Goal: Contribute content: Contribute content

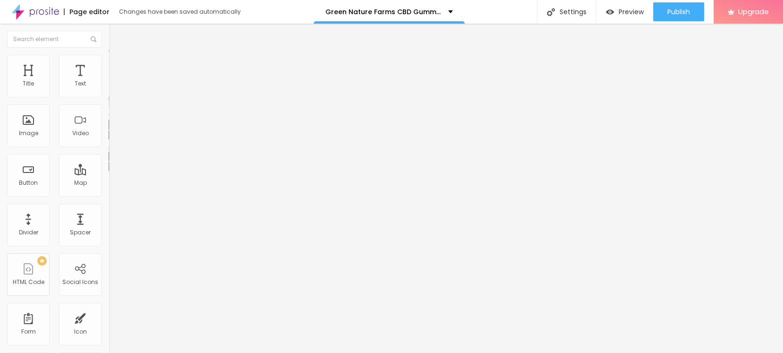
click at [109, 140] on button "button" at bounding box center [115, 135] width 13 height 10
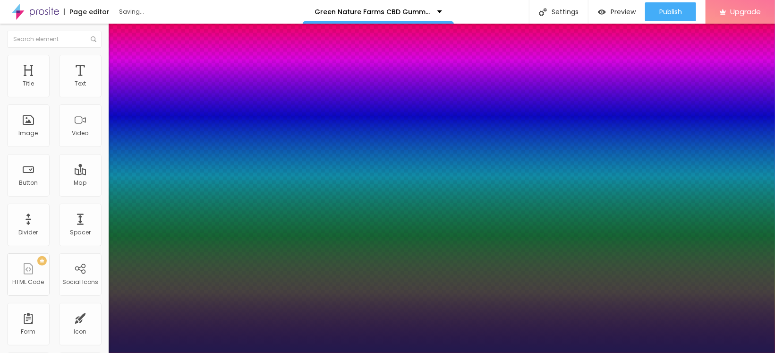
type input "1"
type input "18"
type input "1"
type input "21"
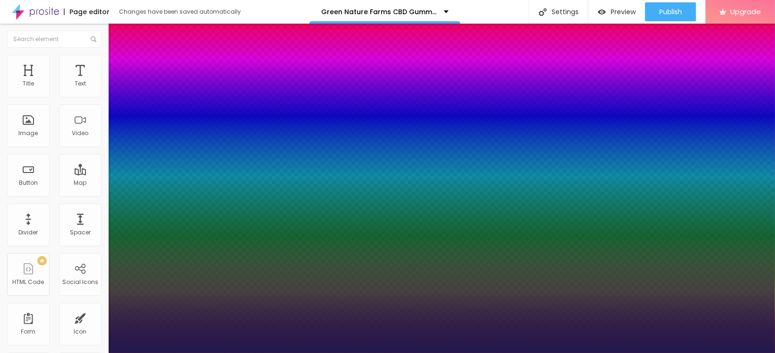
type input "21"
type input "1"
type input "22"
type input "1"
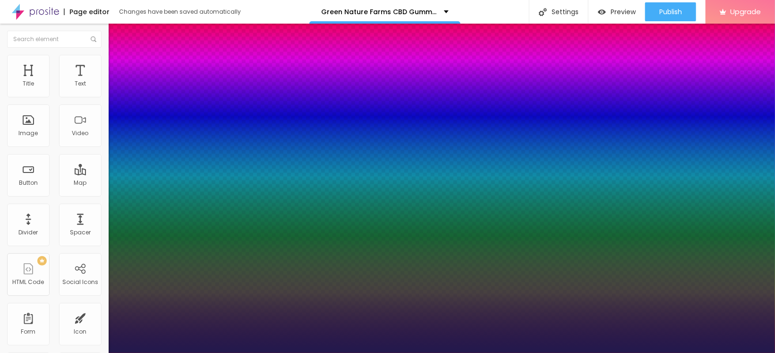
type input "23"
type input "1"
type input "24"
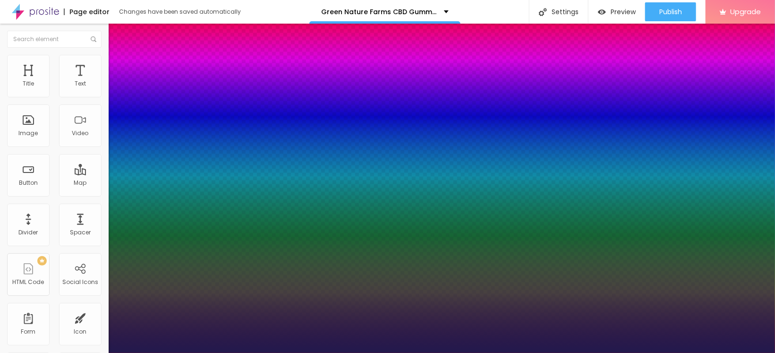
type input "1"
type input "26"
type input "1"
type input "27"
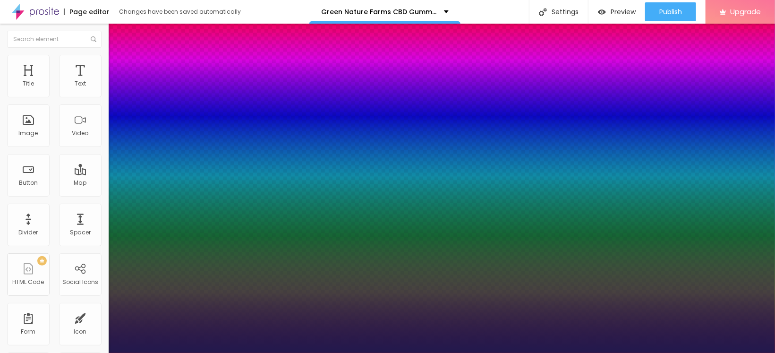
type input "27"
type input "1"
type input "28"
type input "1"
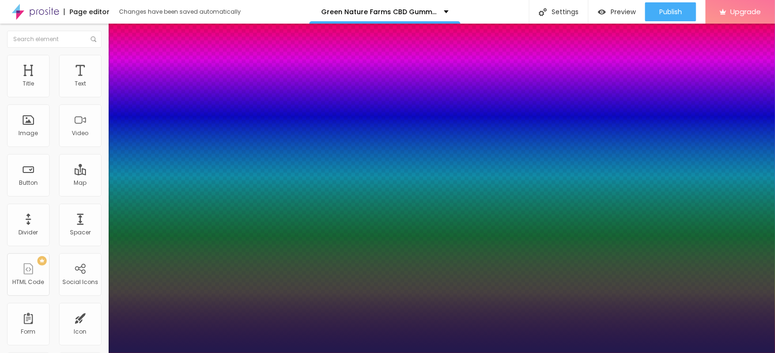
type input "29"
type input "1"
type input "30"
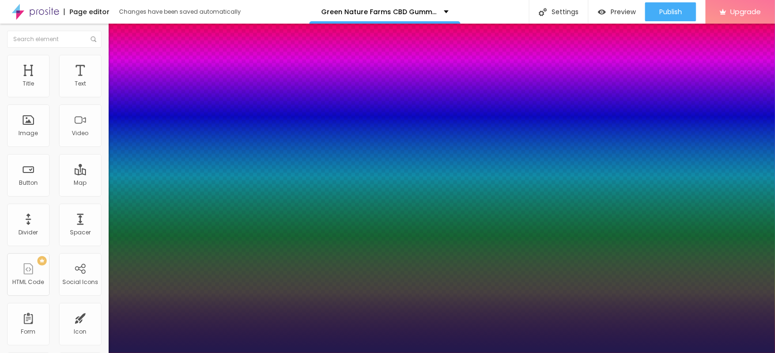
type input "1"
type input "31"
type input "1"
type input "32"
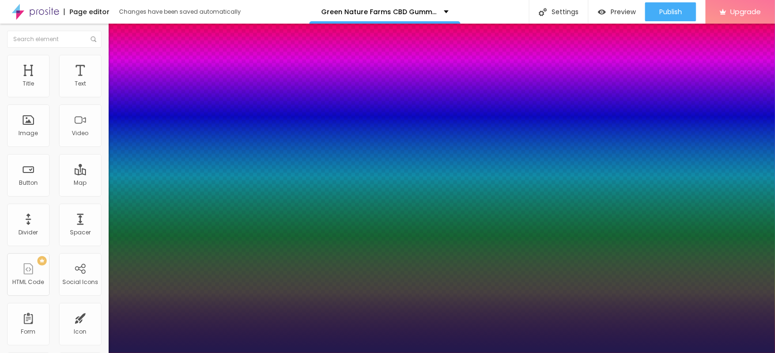
type input "32"
type input "1"
type input "33"
type input "1"
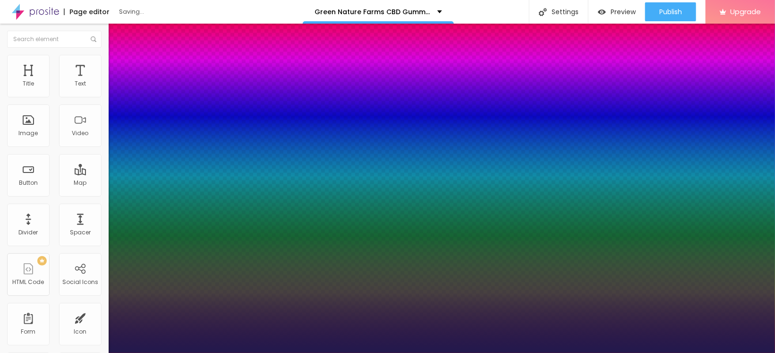
type input "34"
type input "1"
type input "35"
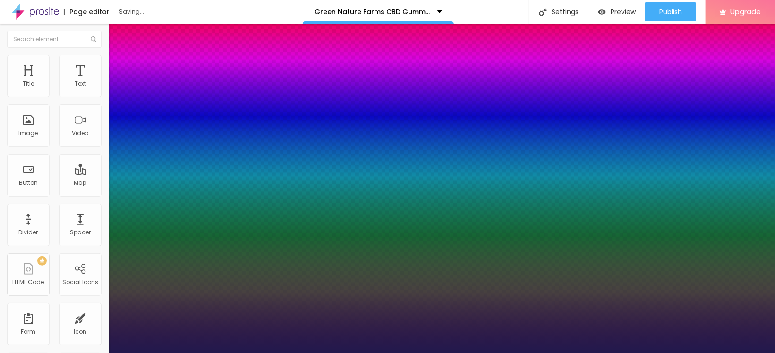
type input "1"
drag, startPoint x: 127, startPoint y: 265, endPoint x: 142, endPoint y: 271, distance: 15.1
type input "35"
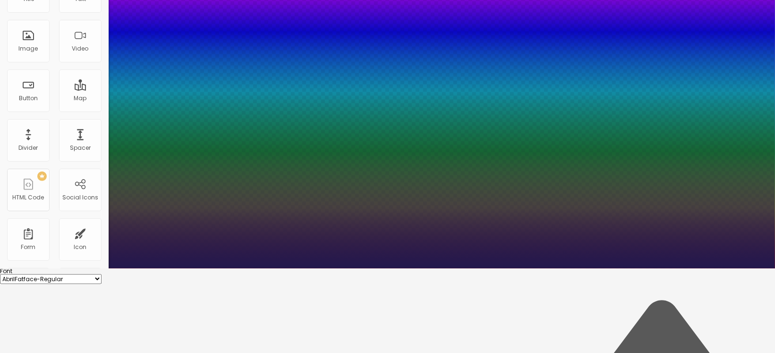
scroll to position [86, 0]
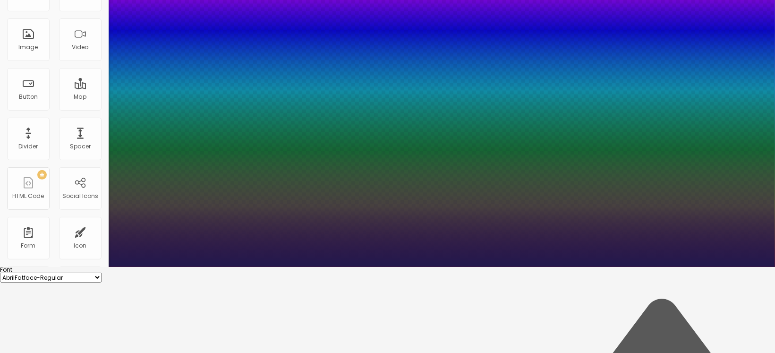
click at [102, 272] on select "AbrilFatface-Regular Actor-Regular Alegreya AlegreyaBlack [PERSON_NAME] [PERSON…" at bounding box center [51, 277] width 102 height 10
type input "1"
select select "Chivo"
click at [101, 272] on select "AbrilFatface-Regular Actor-Regular Alegreya AlegreyaBlack [PERSON_NAME] [PERSON…" at bounding box center [51, 277] width 102 height 10
type input "1"
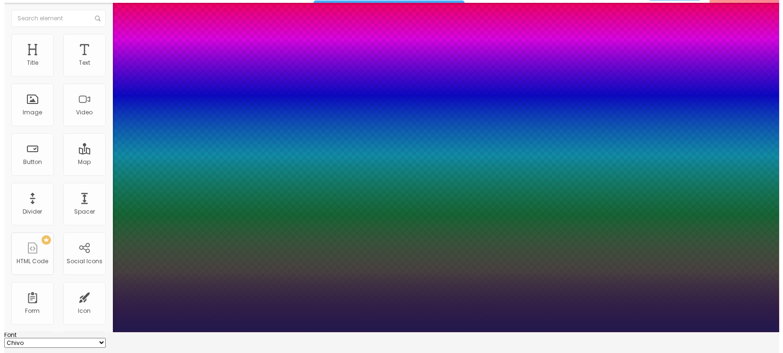
scroll to position [0, 0]
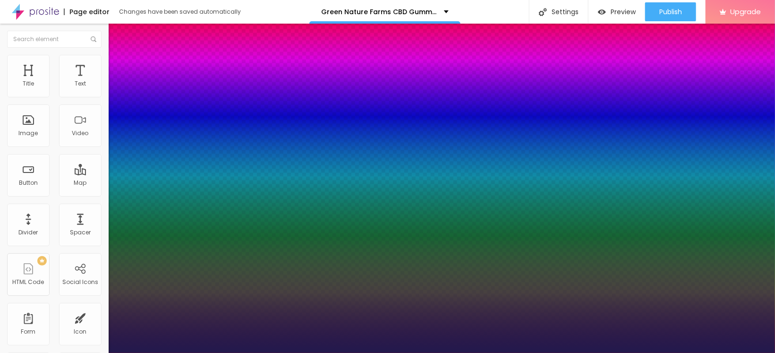
click at [410, 352] on div at bounding box center [387, 353] width 775 height 0
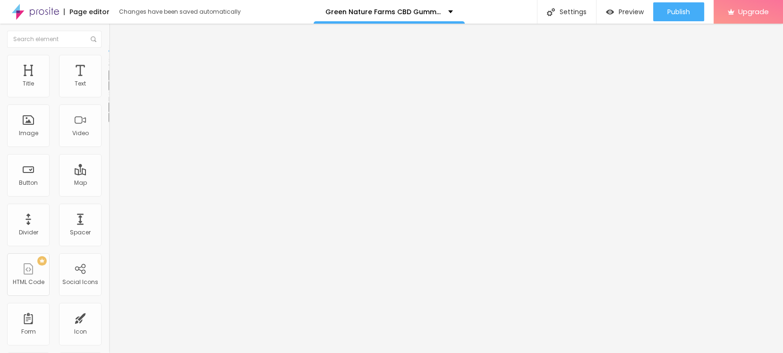
click at [116, 36] on div "Edit Text" at bounding box center [137, 35] width 43 height 8
click at [109, 91] on button "button" at bounding box center [115, 86] width 13 height 10
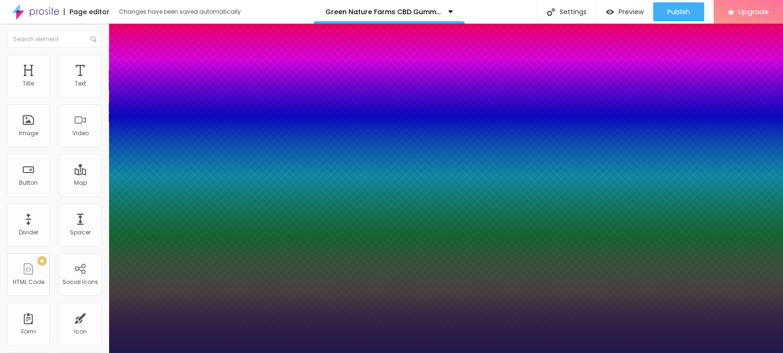
type input "1"
select select "DancingScript"
type input "1"
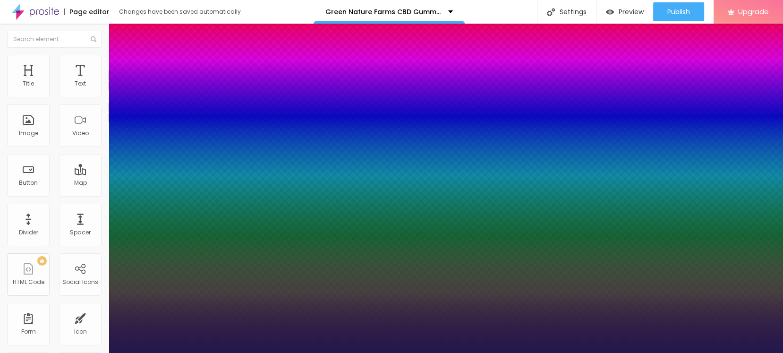
click at [310, 352] on div at bounding box center [391, 353] width 783 height 0
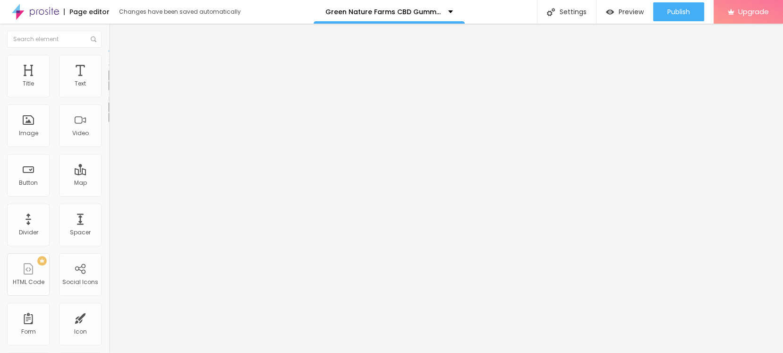
click at [109, 91] on button "button" at bounding box center [115, 86] width 13 height 10
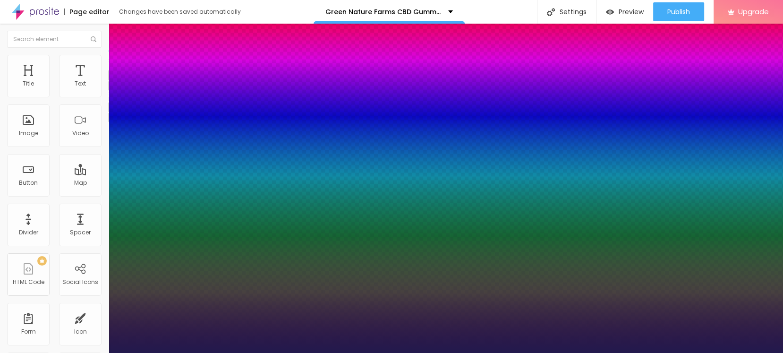
type input "1"
select select "Khand-Bold"
type input "1"
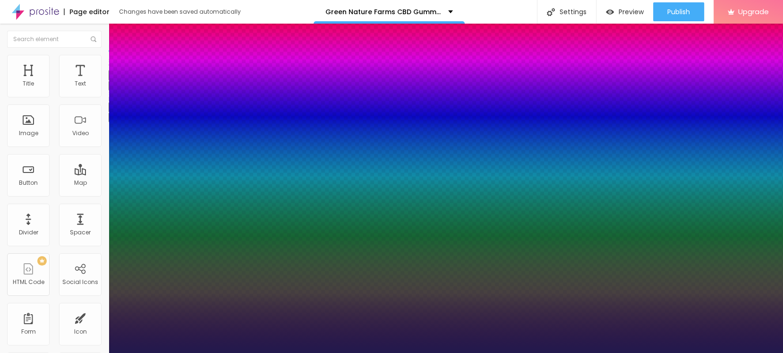
click at [366, 352] on div at bounding box center [391, 353] width 783 height 0
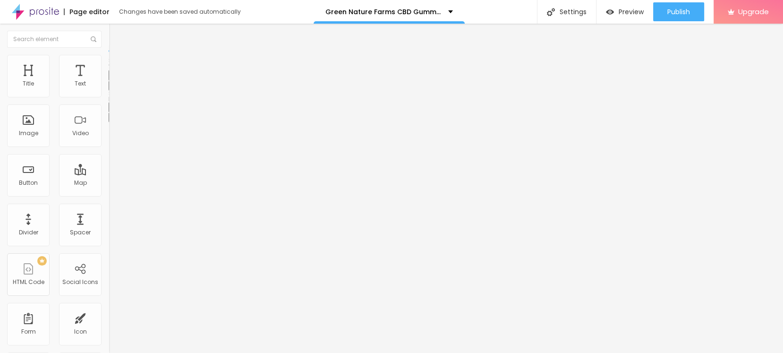
click at [113, 87] on icon "button" at bounding box center [115, 85] width 4 height 4
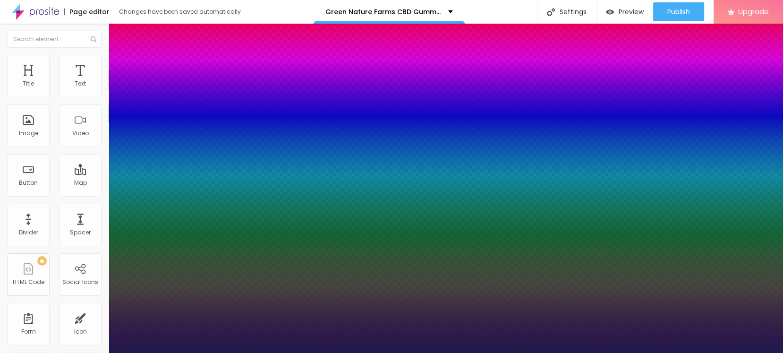
type input "1"
select select "WorkSansLight"
type input "1"
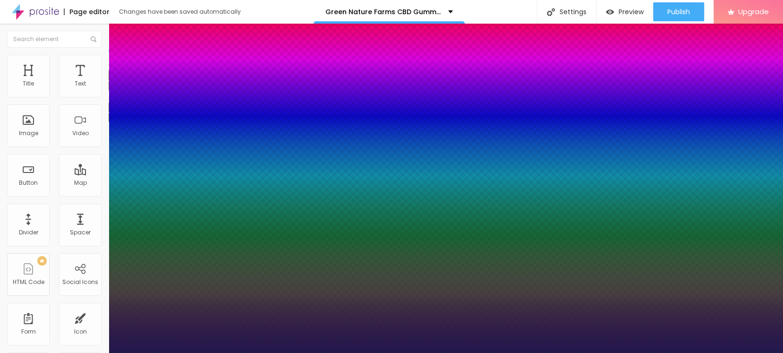
select select "Tillana"
type input "1"
click at [321, 352] on div at bounding box center [391, 353] width 783 height 0
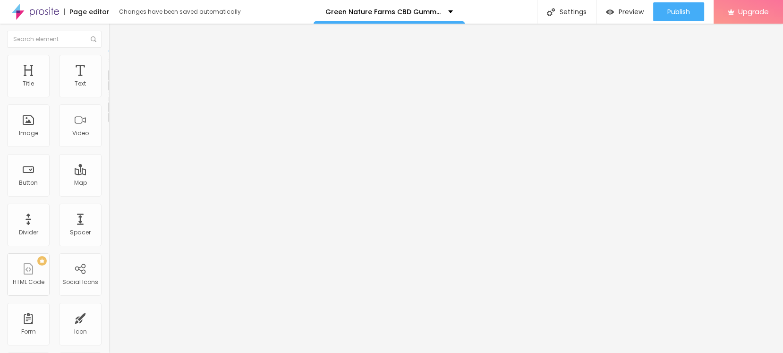
click at [116, 34] on img "button" at bounding box center [120, 35] width 8 height 8
click at [109, 81] on span "Add image" at bounding box center [128, 77] width 39 height 8
drag, startPoint x: 165, startPoint y: 137, endPoint x: 280, endPoint y: 187, distance: 125.2
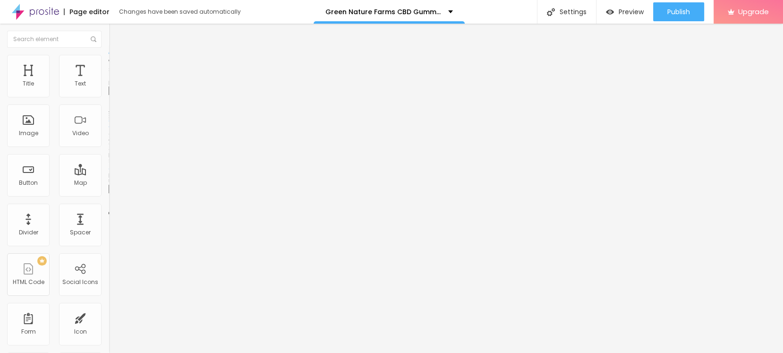
click at [109, 95] on input "text" at bounding box center [165, 90] width 113 height 9
paste input "Green Nature Farms CBD Gummies"
type input "Green Nature Farms CBD Gummies"
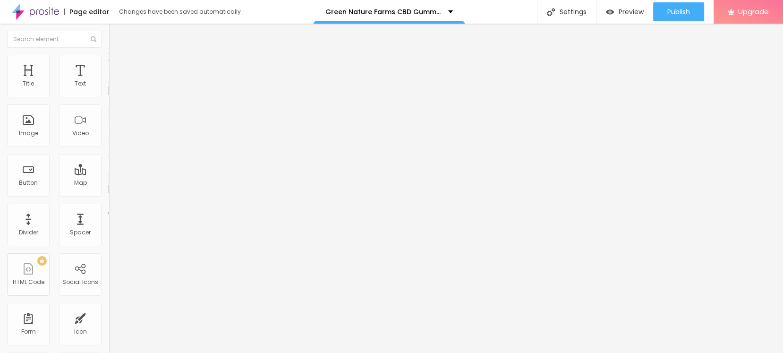
drag, startPoint x: 49, startPoint y: 266, endPoint x: 41, endPoint y: 250, distance: 18.6
click at [109, 202] on div "URL https://" at bounding box center [163, 189] width 109 height 23
click at [109, 194] on input "https://" at bounding box center [165, 188] width 113 height 9
paste input "[DOMAIN_NAME][URL]"
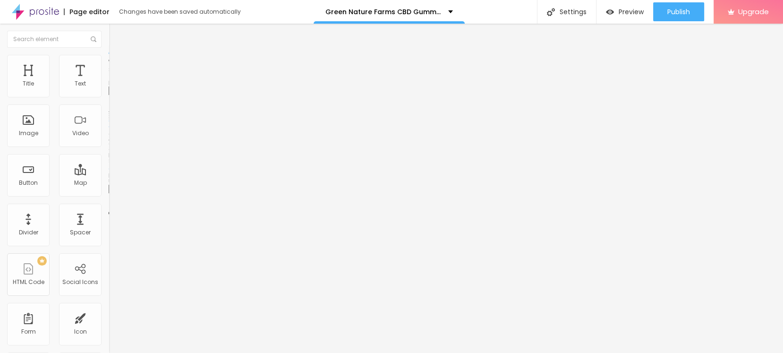
scroll to position [0, 44]
type input "[URL][DOMAIN_NAME]"
click at [109, 56] on img at bounding box center [113, 59] width 8 height 8
type input "85"
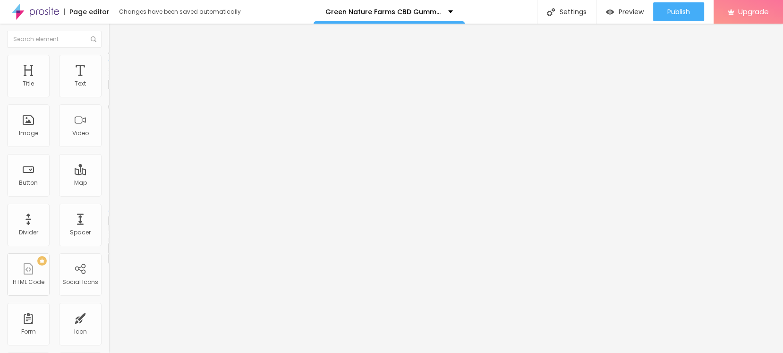
type input "85"
type input "80"
type input "75"
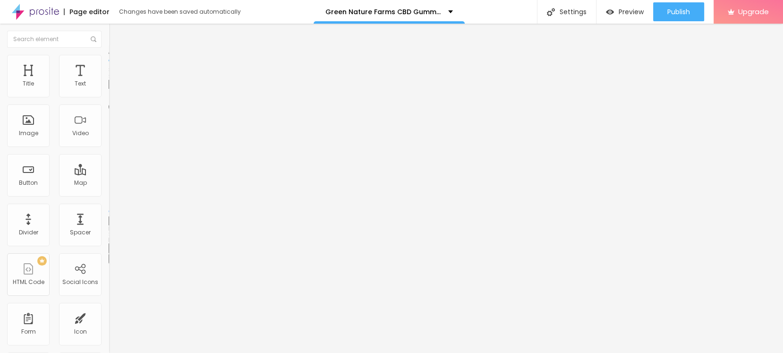
type input "70"
type input "65"
type input "60"
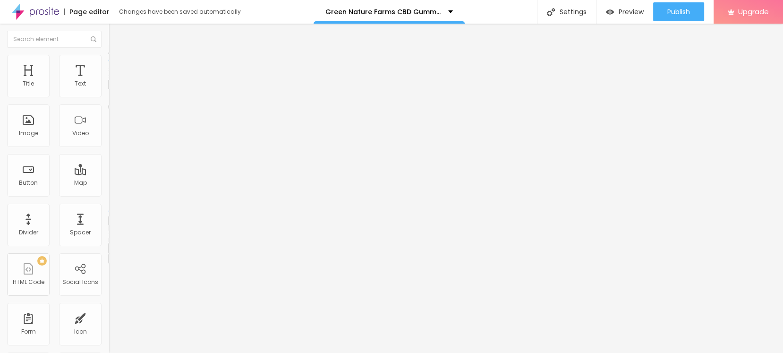
type input "60"
type input "55"
type input "50"
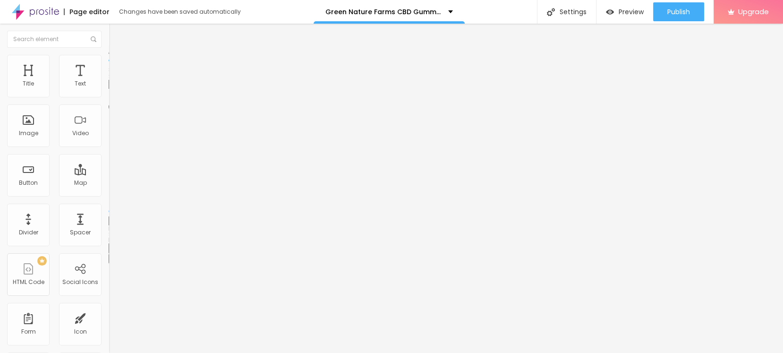
type input "45"
type input "40"
type input "35"
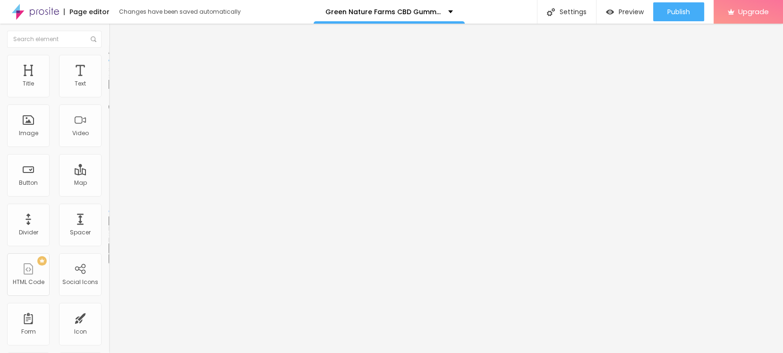
type input "35"
type input "30"
type input "25"
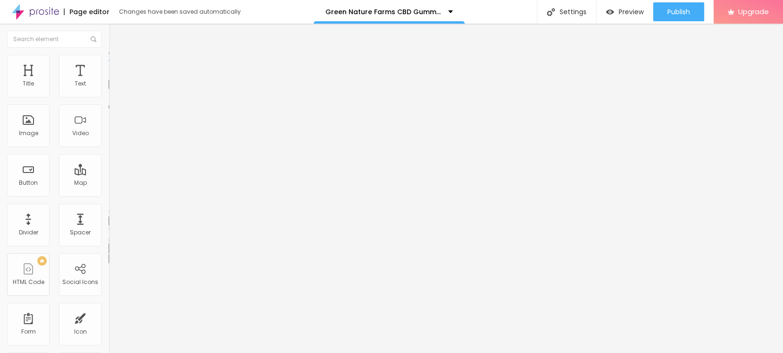
type input "20"
type input "15"
type input "20"
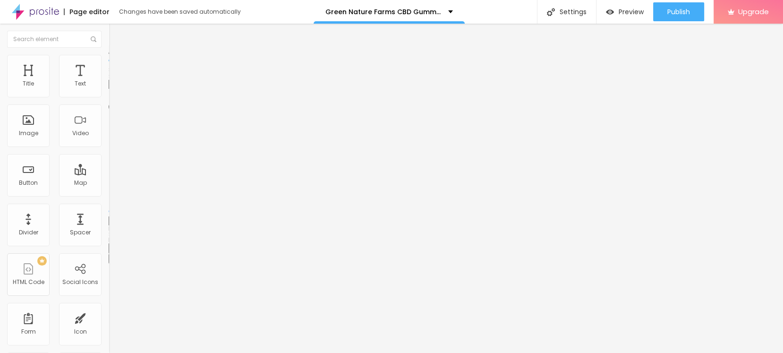
type input "20"
type input "25"
type input "30"
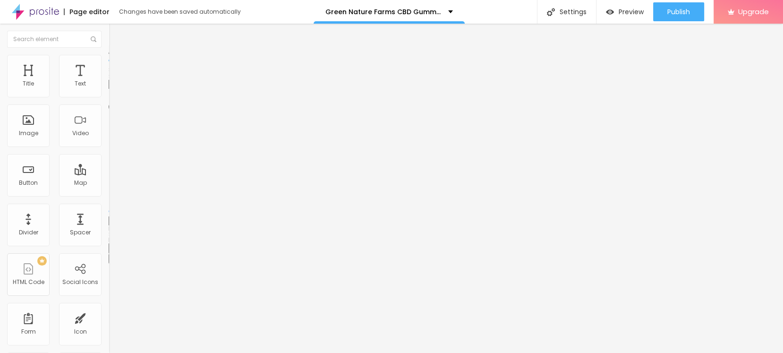
type input "25"
drag, startPoint x: 85, startPoint y: 100, endPoint x: 48, endPoint y: 107, distance: 38.0
type input "25"
click at [109, 97] on input "range" at bounding box center [139, 93] width 61 height 8
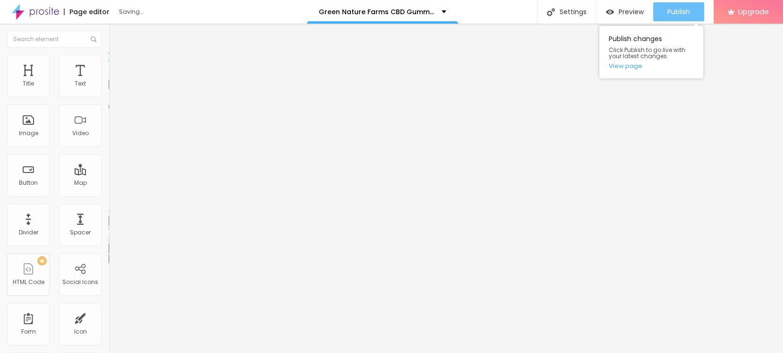
click at [680, 12] on span "Publish" at bounding box center [678, 12] width 23 height 8
click at [625, 64] on link "View page" at bounding box center [651, 66] width 85 height 6
click at [625, 68] on link "View page" at bounding box center [651, 66] width 85 height 6
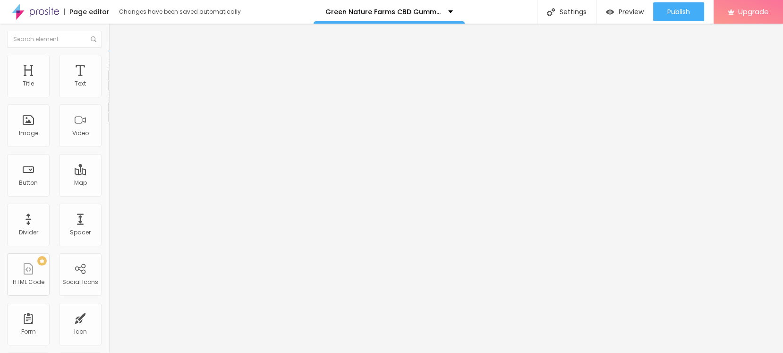
click at [109, 91] on button "button" at bounding box center [115, 86] width 13 height 10
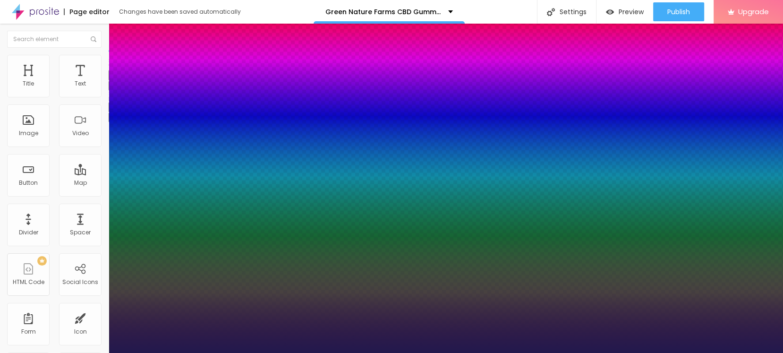
type input "1"
select select "Comfortaa-Regular"
type input "1"
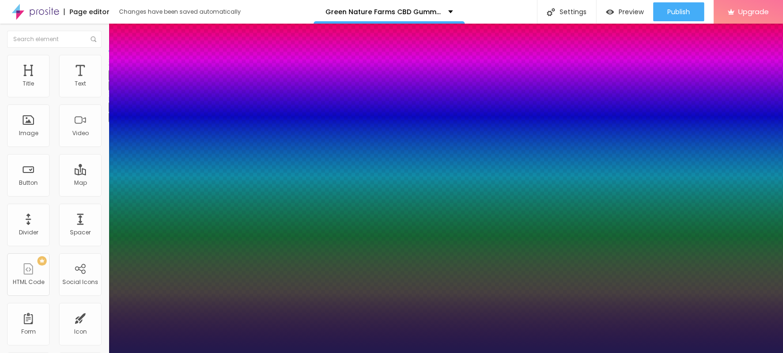
click at [441, 352] on div at bounding box center [391, 353] width 783 height 0
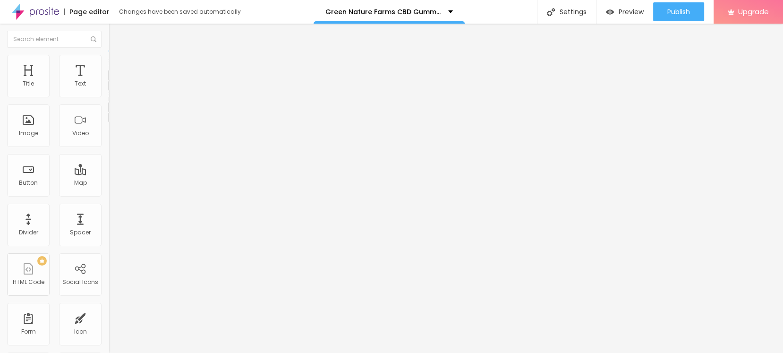
click at [116, 37] on div "Edit Text" at bounding box center [137, 35] width 43 height 8
click at [112, 88] on icon "button" at bounding box center [115, 85] width 6 height 6
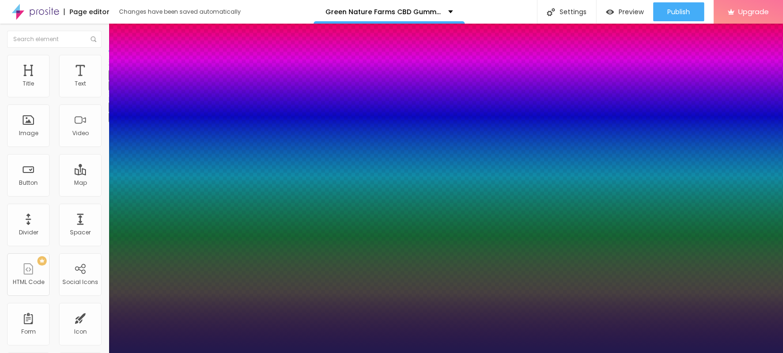
type input "1"
type input "13"
type input "1"
type input "15"
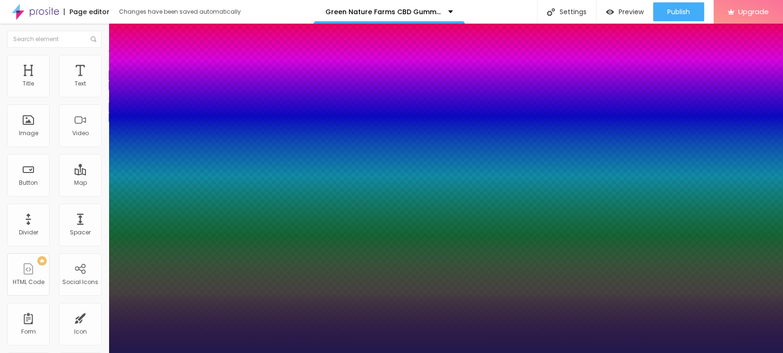
type input "15"
type input "1"
type input "16"
type input "1"
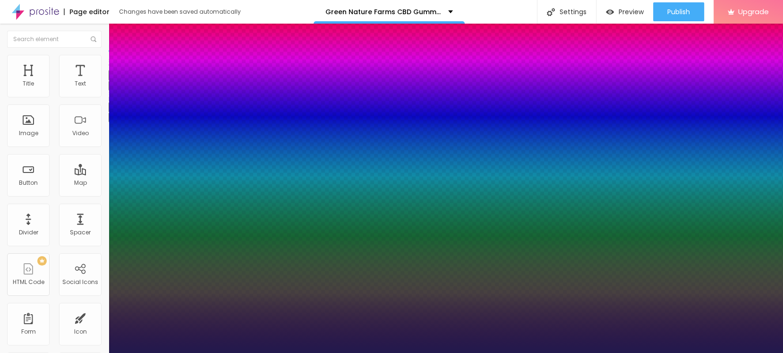
type input "17"
type input "1"
type input "18"
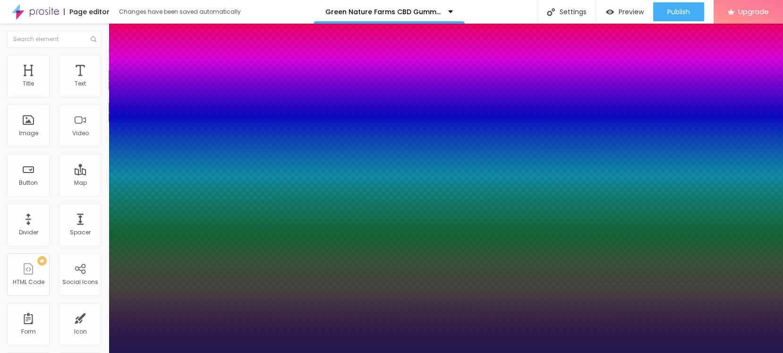
type input "1"
type input "19"
type input "1"
type input "20"
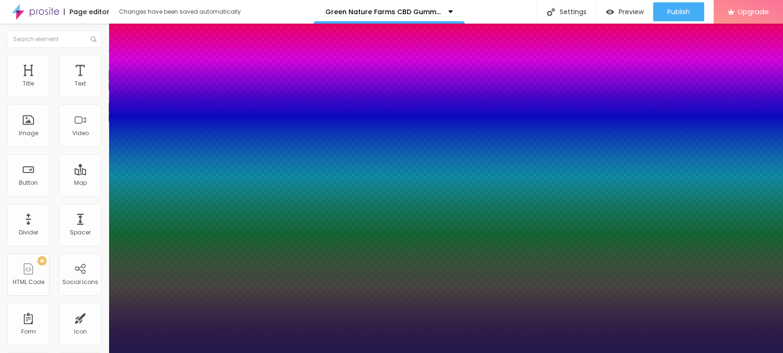
type input "20"
type input "1"
type input "21"
type input "1"
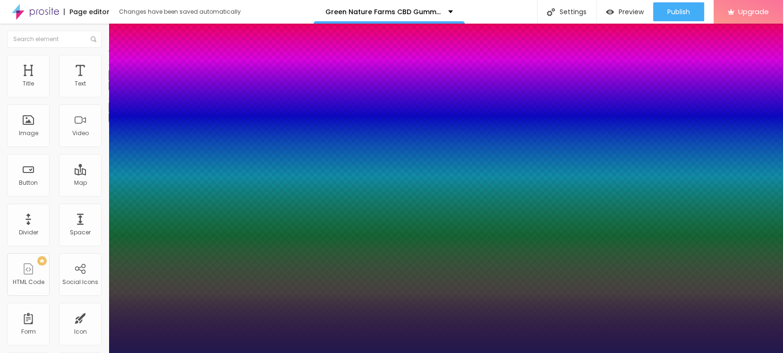
type input "22"
type input "1"
type input "23"
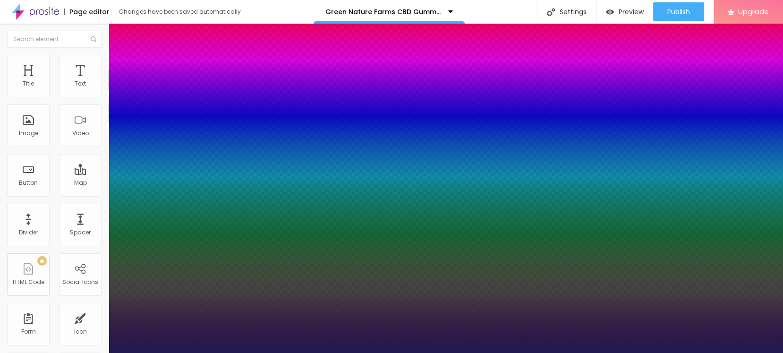
type input "1"
type input "24"
type input "1"
type input "25"
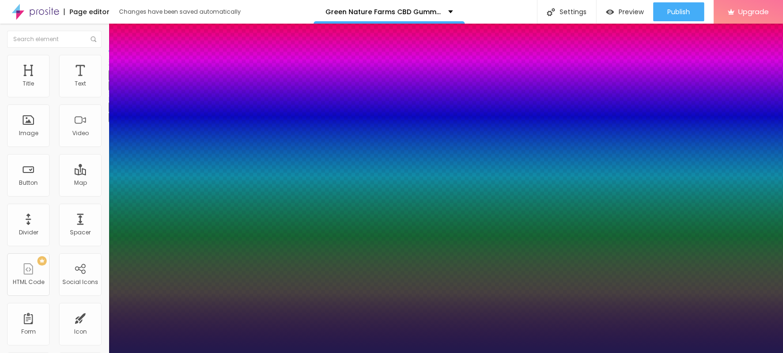
type input "25"
type input "1"
type input "26"
type input "1"
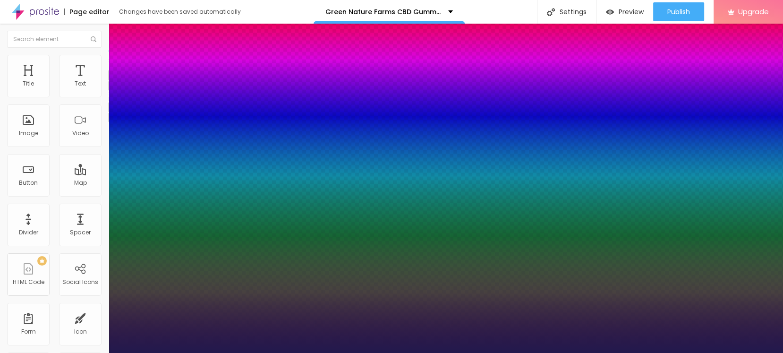
type input "27"
type input "1"
drag, startPoint x: 125, startPoint y: 162, endPoint x: 136, endPoint y: 163, distance: 10.9
type input "27"
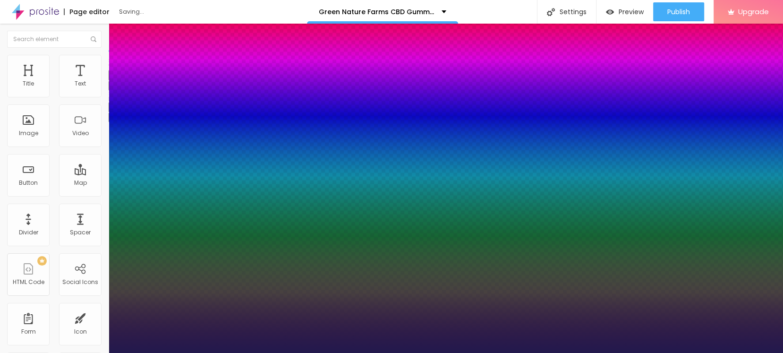
select select "AveriaSansLibre-Regular"
type input "1"
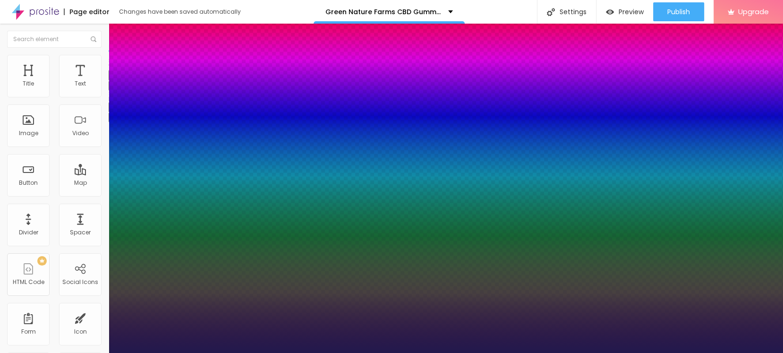
click at [140, 352] on div at bounding box center [391, 353] width 783 height 0
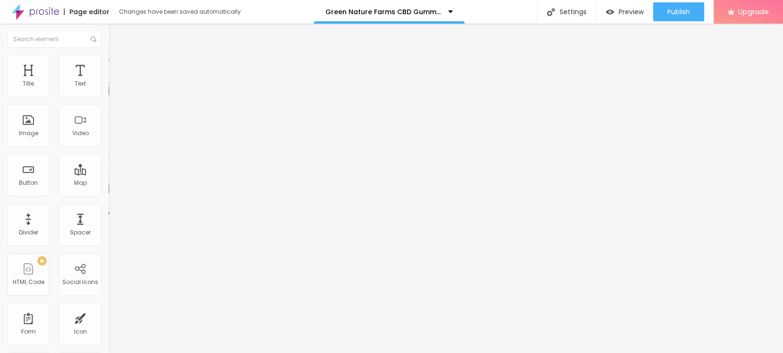
click at [109, 80] on div "Add image" at bounding box center [163, 77] width 109 height 7
click at [109, 81] on span "Add image" at bounding box center [128, 77] width 39 height 8
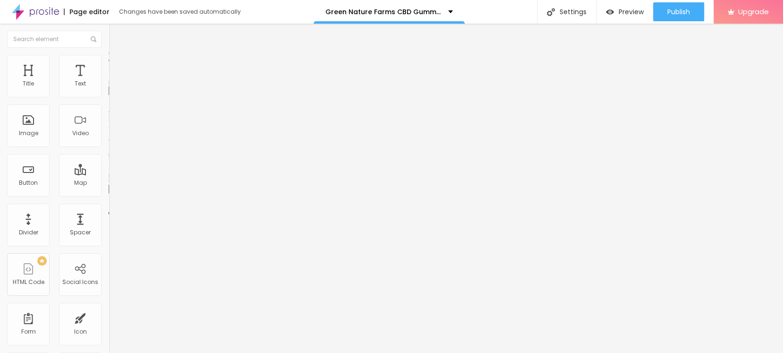
click at [109, 194] on input "https://" at bounding box center [165, 188] width 113 height 9
paste input "[DOMAIN_NAME][URL]"
type input "[URL][DOMAIN_NAME]"
click at [109, 95] on input "text" at bounding box center [165, 90] width 113 height 9
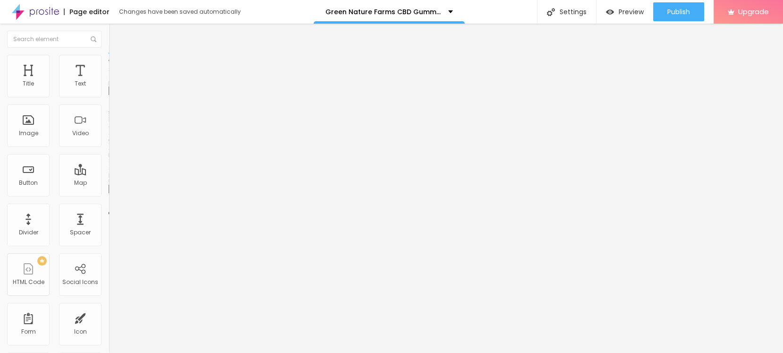
scroll to position [0, 0]
click at [109, 63] on li "Style" at bounding box center [163, 59] width 109 height 9
drag, startPoint x: 72, startPoint y: 98, endPoint x: 44, endPoint y: 101, distance: 28.4
click at [109, 98] on div at bounding box center [163, 93] width 109 height 8
type input "80"
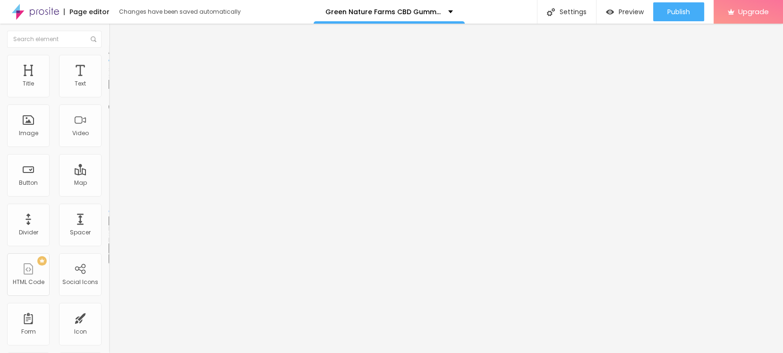
type input "80"
type input "75"
type input "70"
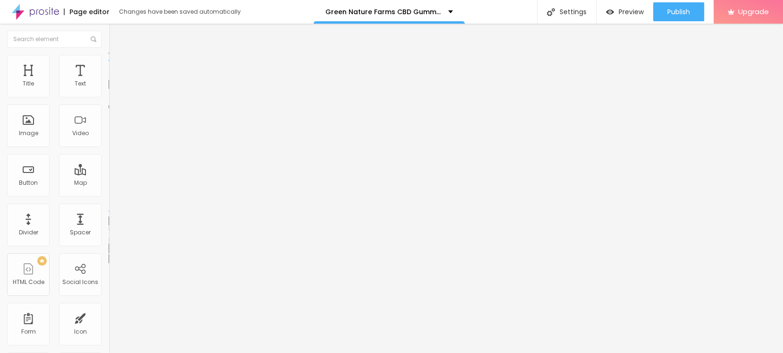
type input "65"
type input "60"
type input "55"
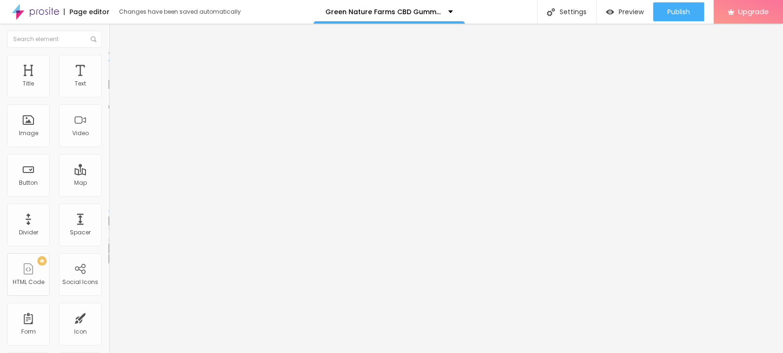
type input "55"
type input "50"
type input "45"
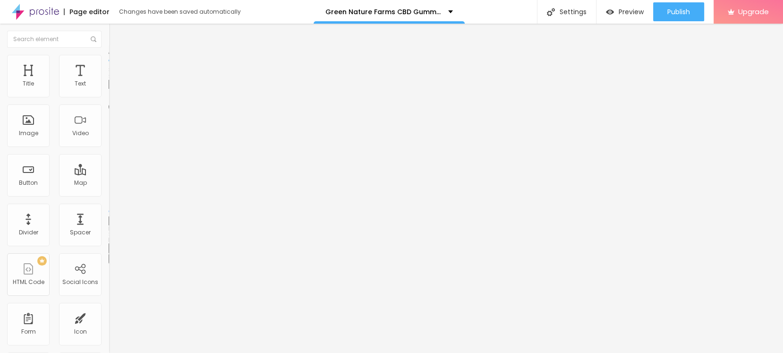
type input "40"
drag, startPoint x: 79, startPoint y: 102, endPoint x: 39, endPoint y: 100, distance: 40.2
type input "40"
click at [109, 97] on input "range" at bounding box center [139, 93] width 61 height 8
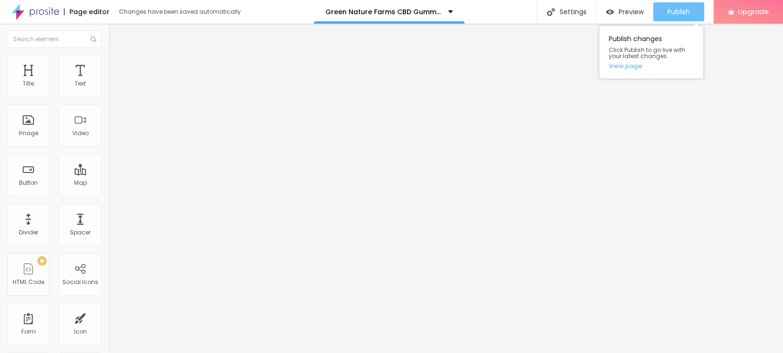
click at [667, 10] on span "Publish" at bounding box center [678, 12] width 23 height 8
click at [639, 66] on link "View page" at bounding box center [651, 66] width 85 height 6
